Goal: Entertainment & Leisure: Consume media (video, audio)

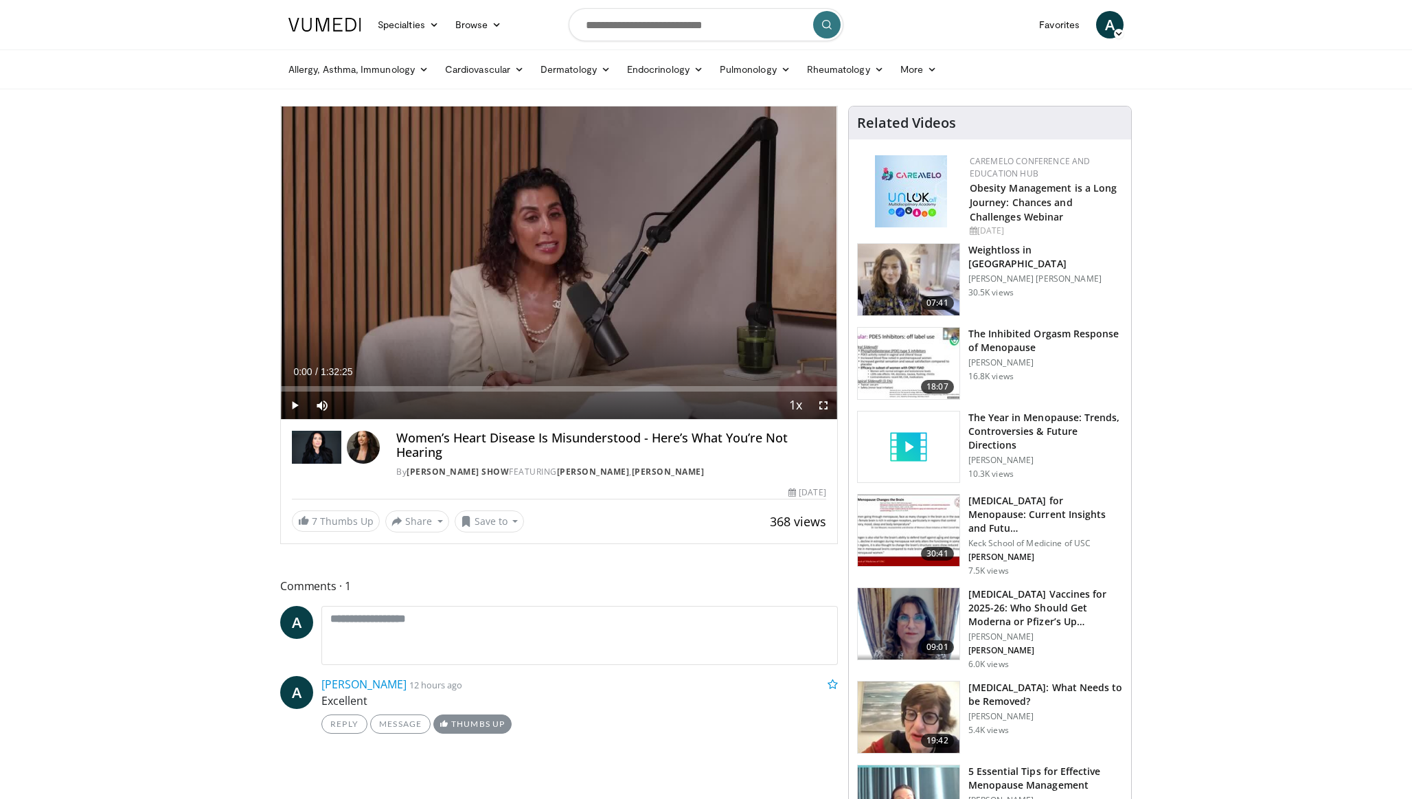
click at [449, 723] on link "Thumbs Up" at bounding box center [472, 723] width 78 height 19
click at [341, 454] on img at bounding box center [316, 447] width 49 height 33
